Goal: Task Accomplishment & Management: Manage account settings

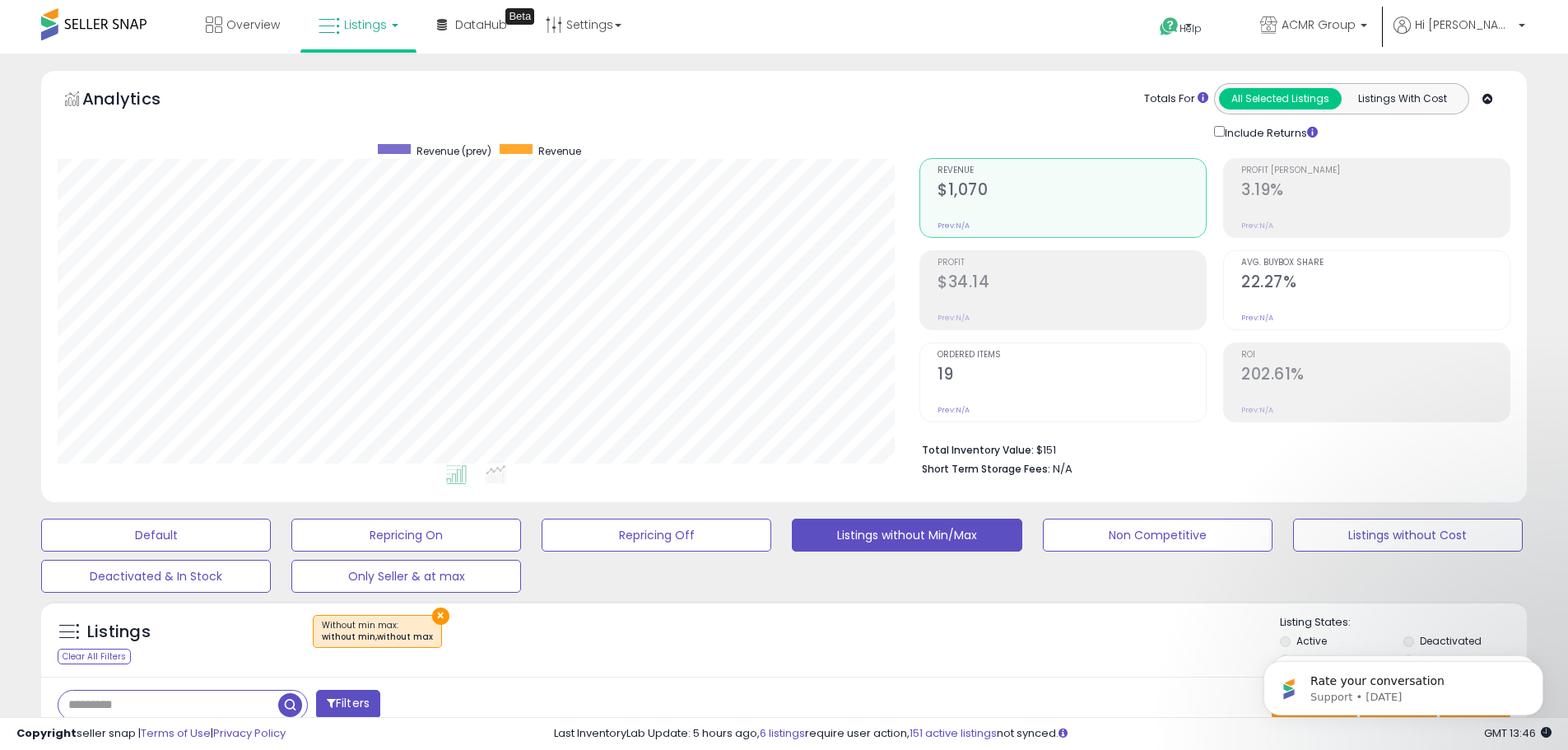
click at [344, 20] on span "Listings" at bounding box center [365, 25] width 43 height 17
click at [359, 85] on icon at bounding box center [370, 81] width 72 height 21
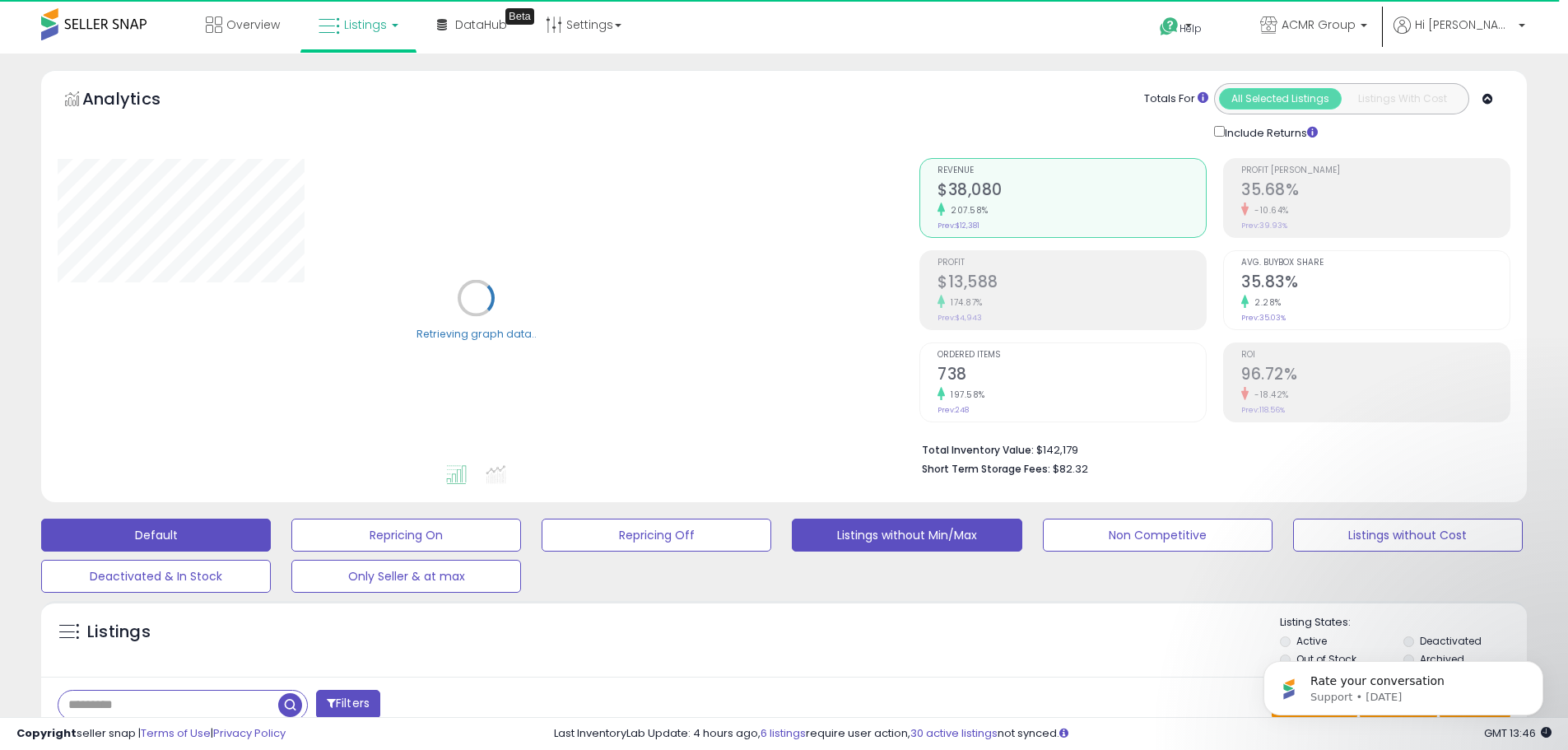
click at [907, 530] on button "Listings without Min/Max" at bounding box center [906, 535] width 230 height 33
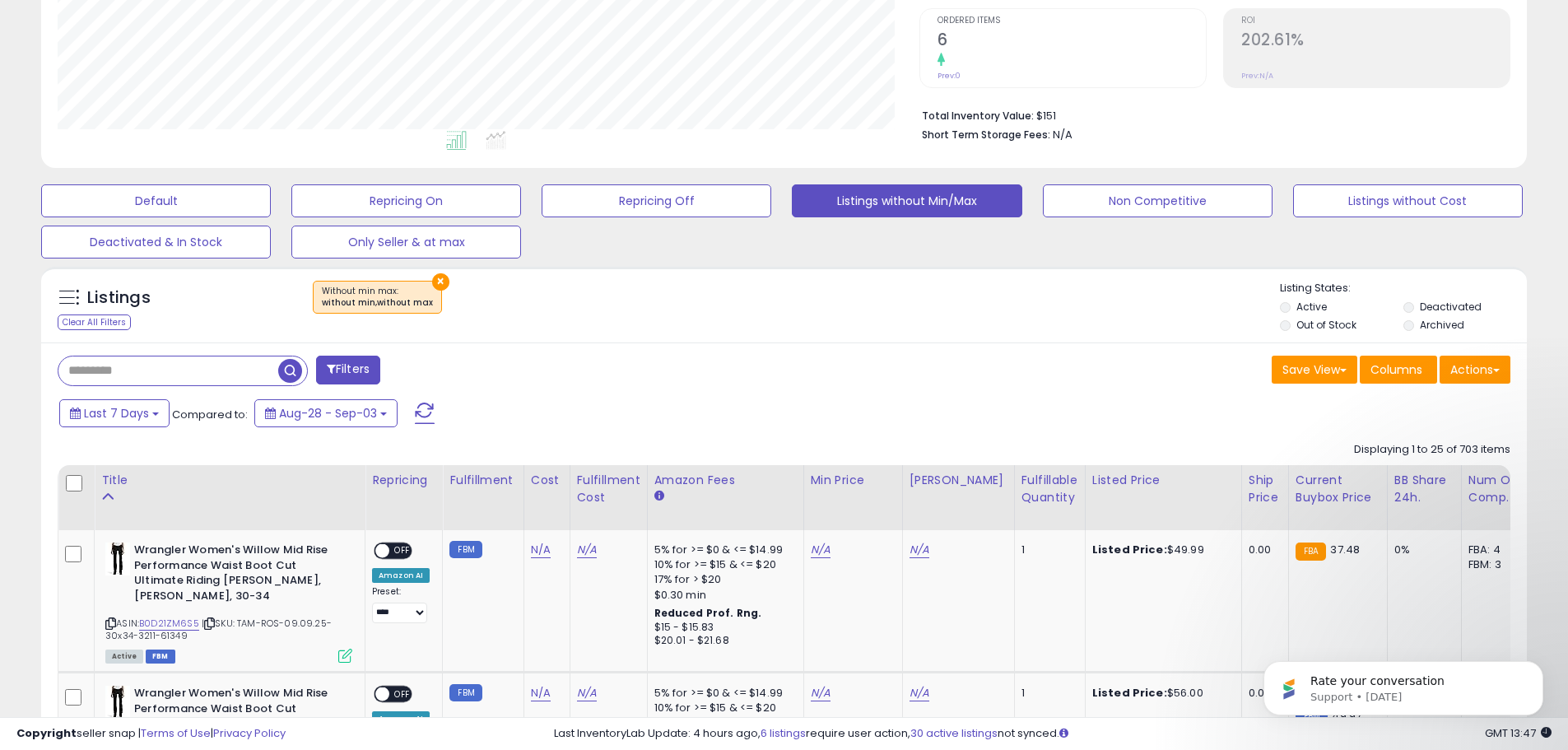
scroll to position [165, 0]
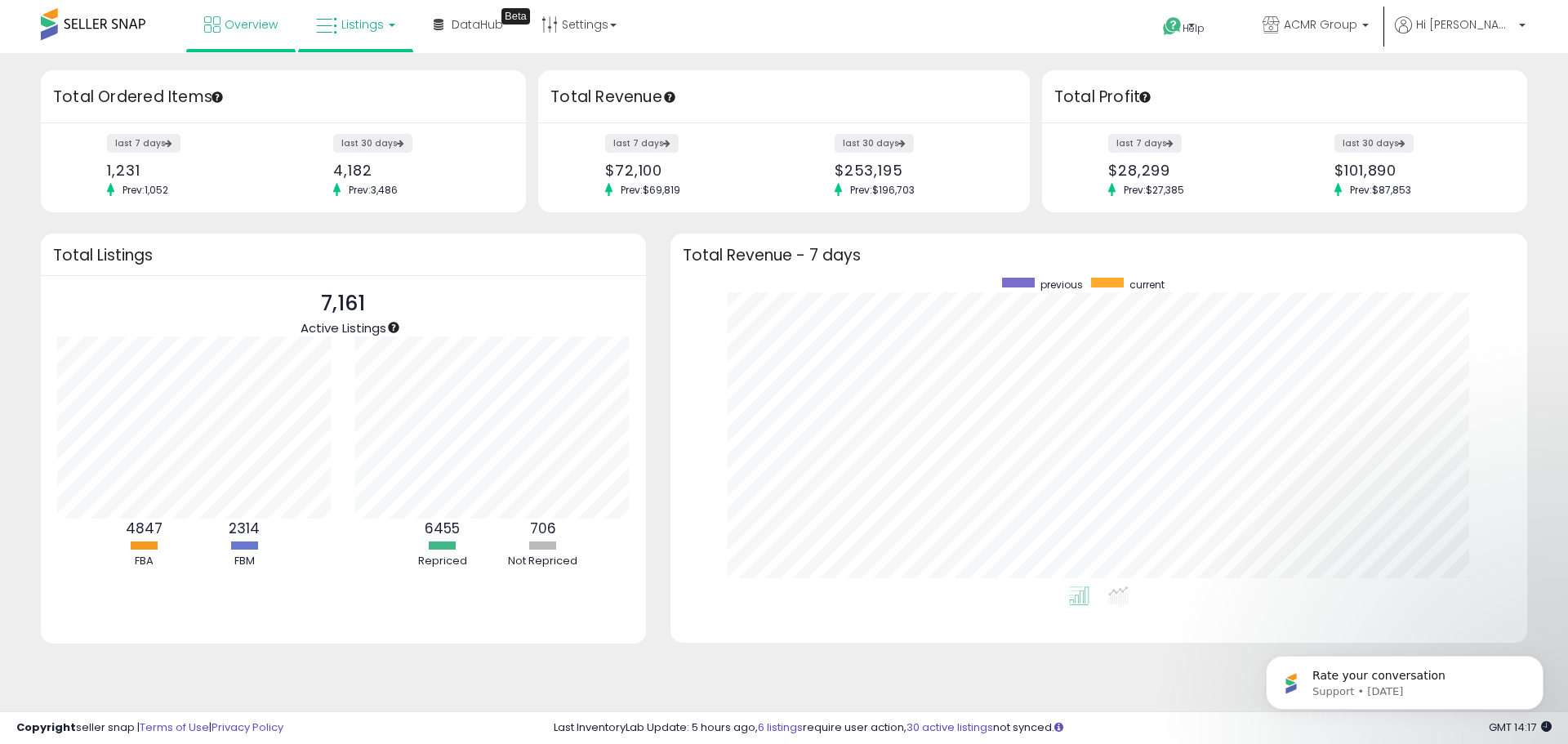
click at [347, 26] on span "Listings" at bounding box center [362, 25] width 43 height 16
click at [347, 78] on icon at bounding box center [368, 80] width 71 height 21
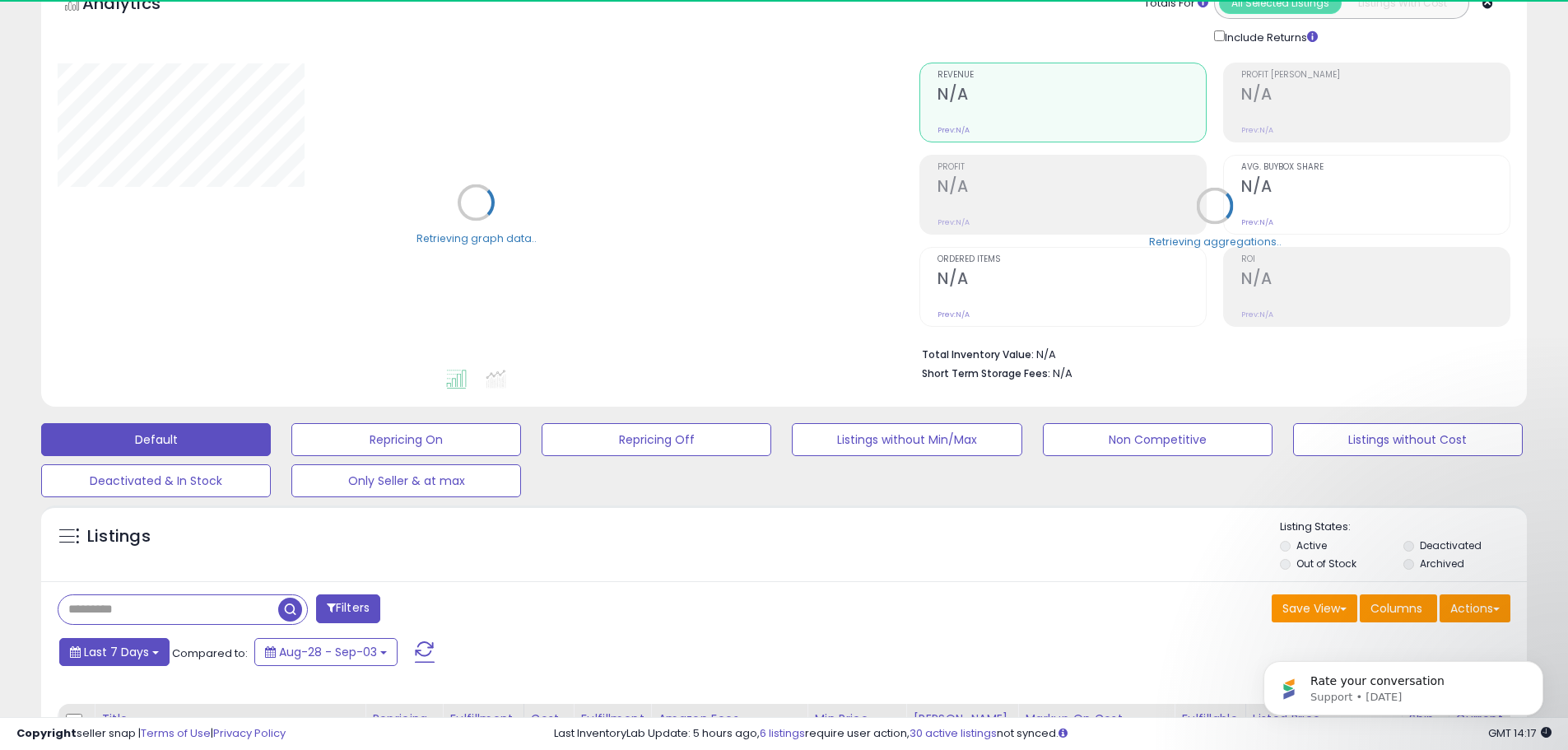
scroll to position [247, 0]
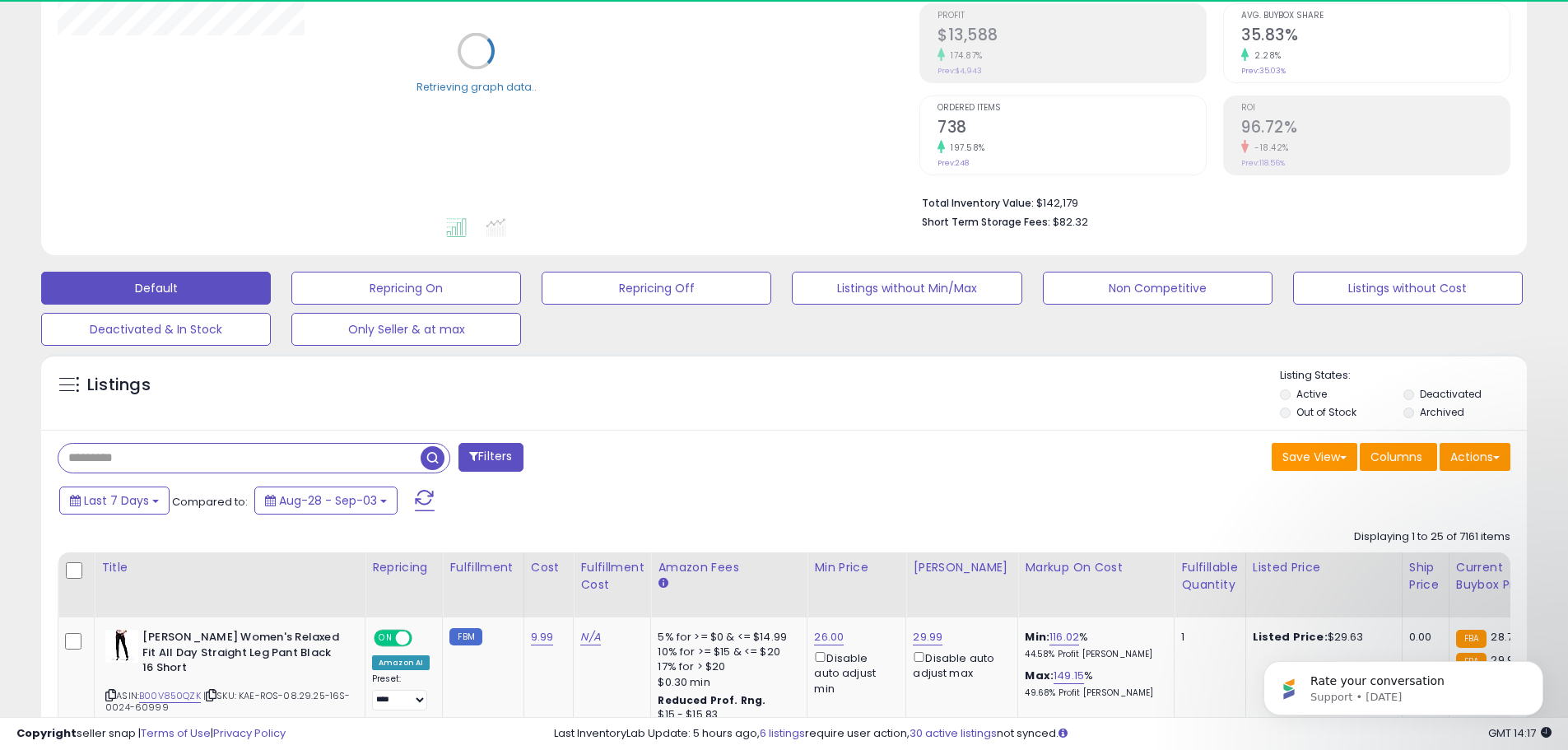
click at [115, 461] on input "text" at bounding box center [240, 458] width 362 height 28
type input "******"
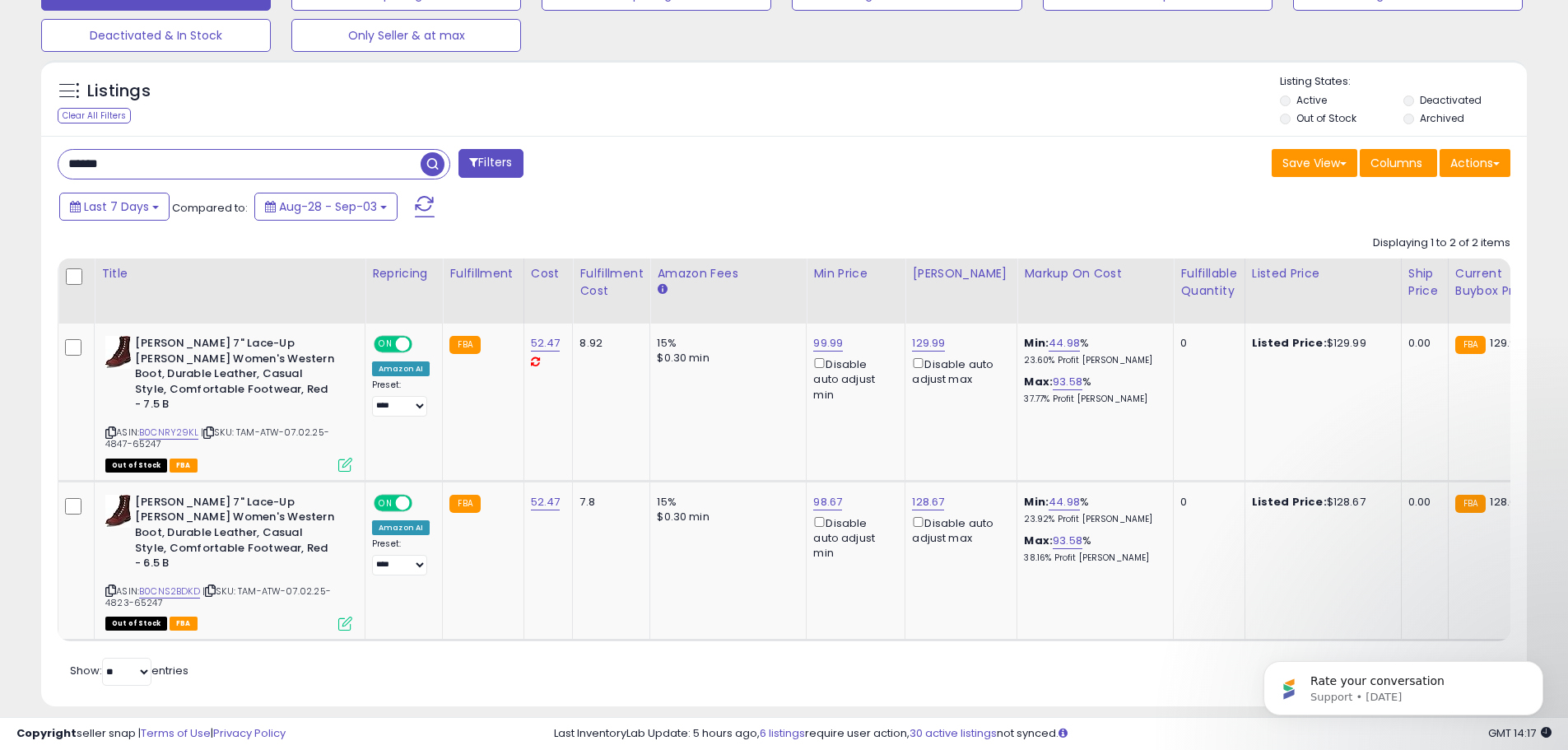
scroll to position [337, 862]
click at [639, 185] on div "****** Filters Save View Save As New View Update Current View" at bounding box center [784, 421] width 1485 height 571
